Goal: Check status: Check status

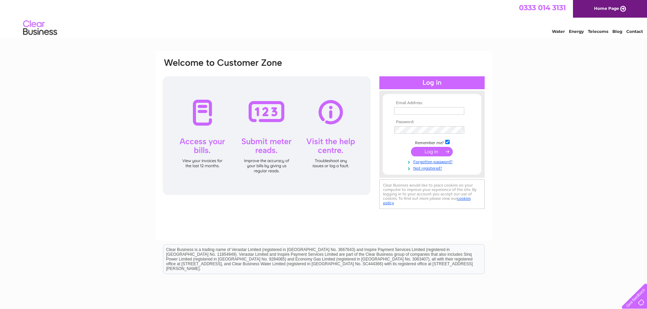
type input "[EMAIL_ADDRESS][DOMAIN_NAME]"
click at [434, 151] on input "submit" at bounding box center [432, 152] width 42 height 10
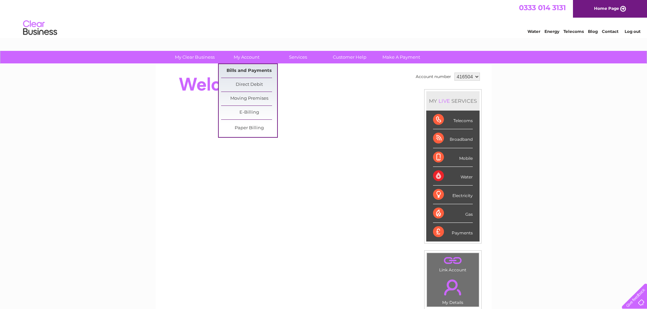
click at [248, 68] on link "Bills and Payments" at bounding box center [249, 71] width 56 height 14
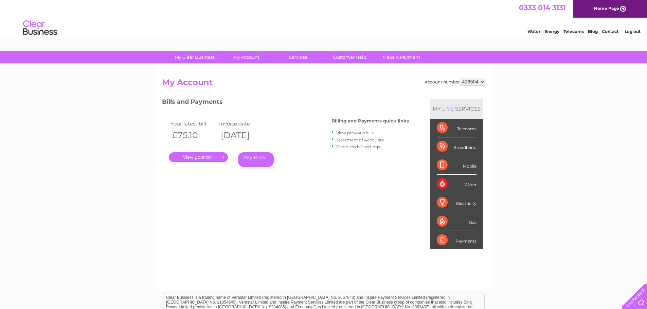
click at [203, 157] on link "." at bounding box center [198, 157] width 59 height 10
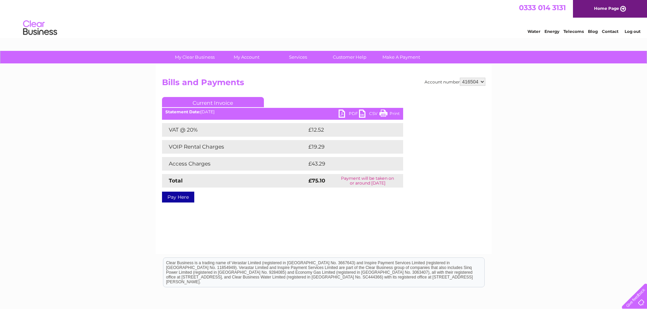
click at [352, 111] on link "PDF" at bounding box center [349, 115] width 20 height 10
